Goal: Obtain resource: Obtain resource

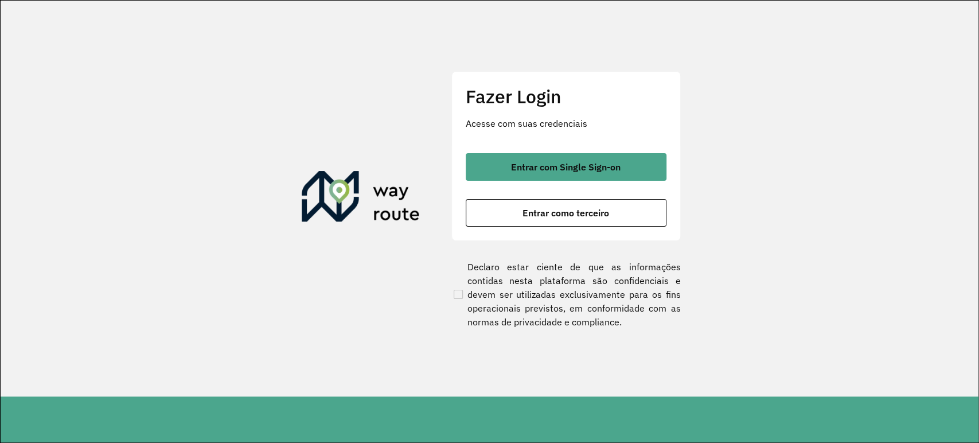
click at [583, 226] on button "Entrar como terceiro" at bounding box center [566, 213] width 201 height 28
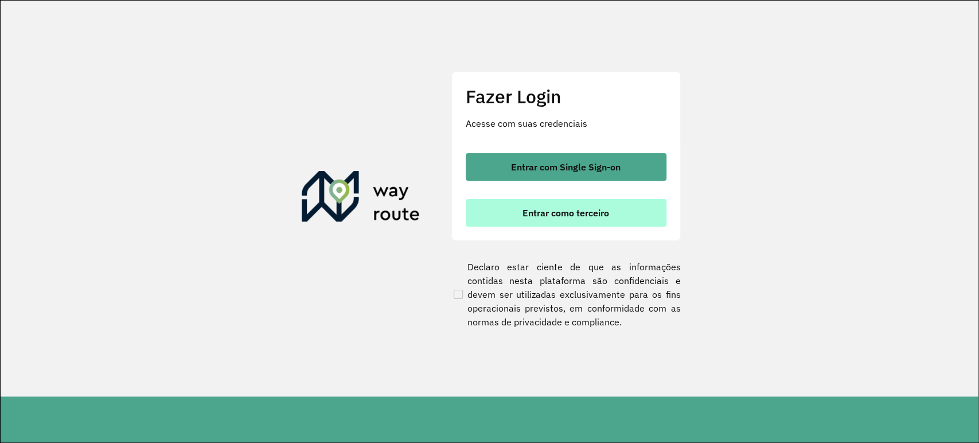
click at [586, 212] on span "Entrar como terceiro" at bounding box center [565, 212] width 87 height 9
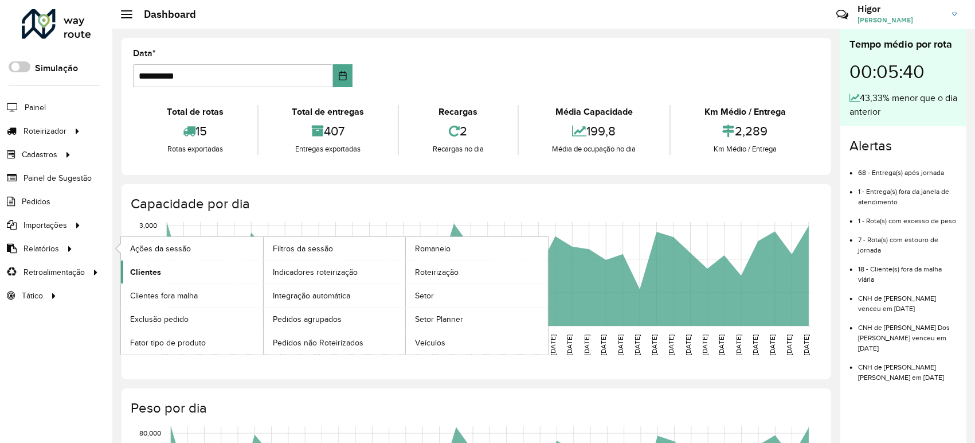
click at [147, 269] on span "Clientes" at bounding box center [145, 272] width 31 height 12
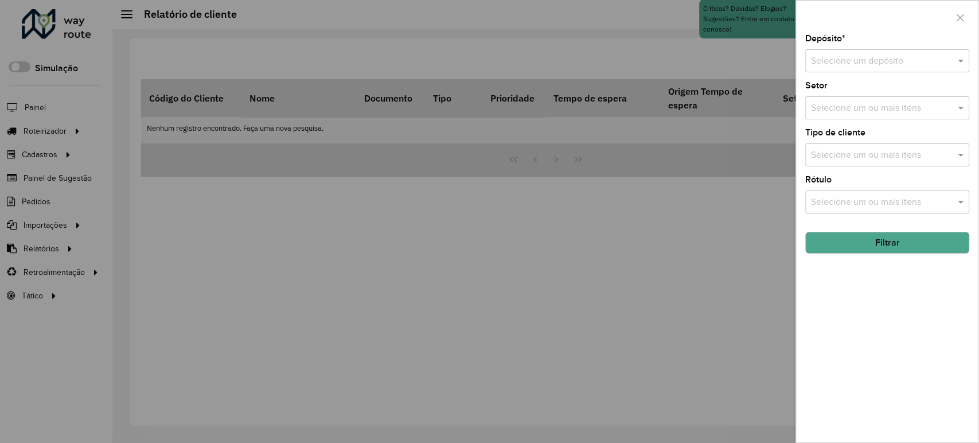
click at [868, 67] on input "text" at bounding box center [876, 61] width 130 height 14
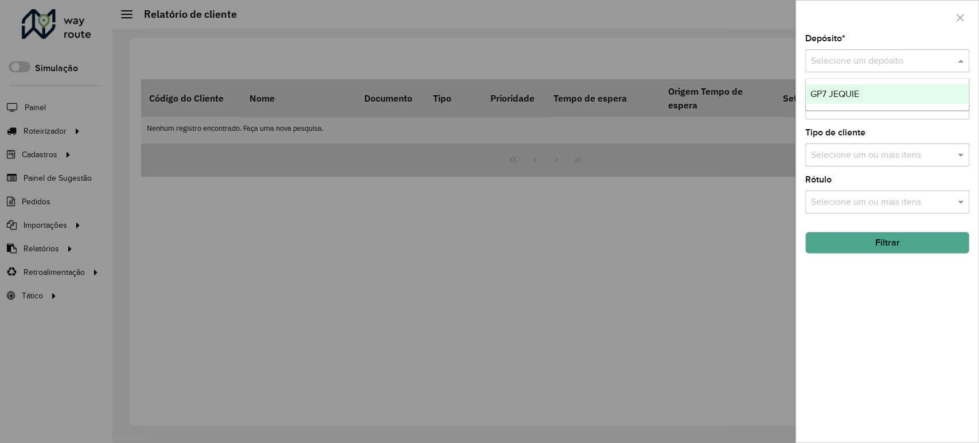
click at [853, 100] on div "GP7 JEQUIE" at bounding box center [887, 93] width 163 height 19
click at [872, 246] on button "Filtrar" at bounding box center [887, 243] width 164 height 22
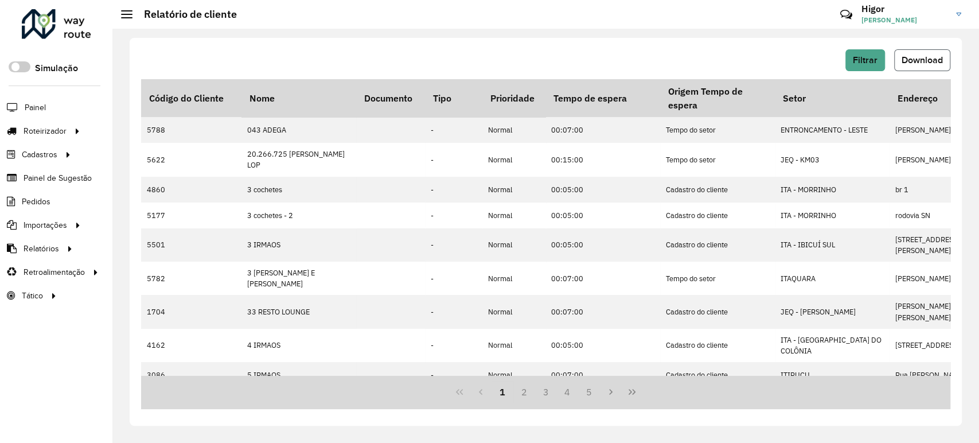
click at [919, 68] on button "Download" at bounding box center [922, 60] width 56 height 22
